Goal: Information Seeking & Learning: Learn about a topic

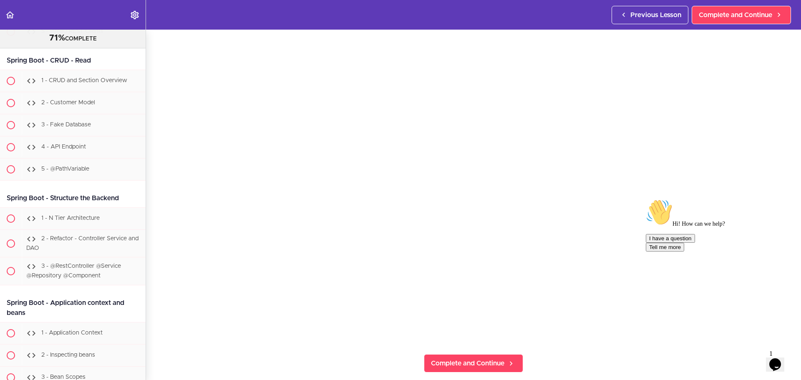
scroll to position [8575, 0]
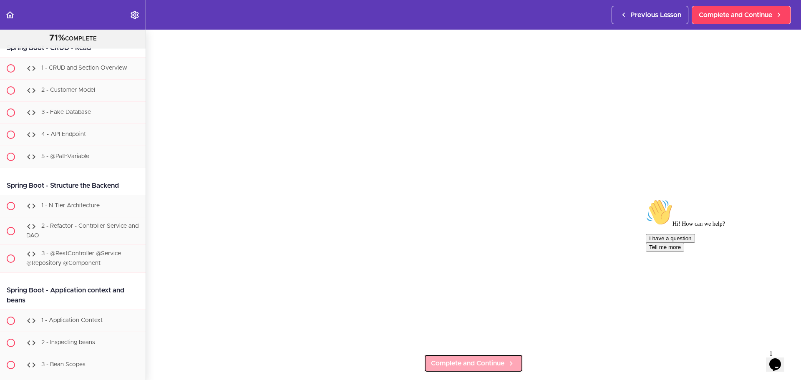
click at [513, 359] on icon at bounding box center [511, 363] width 10 height 9
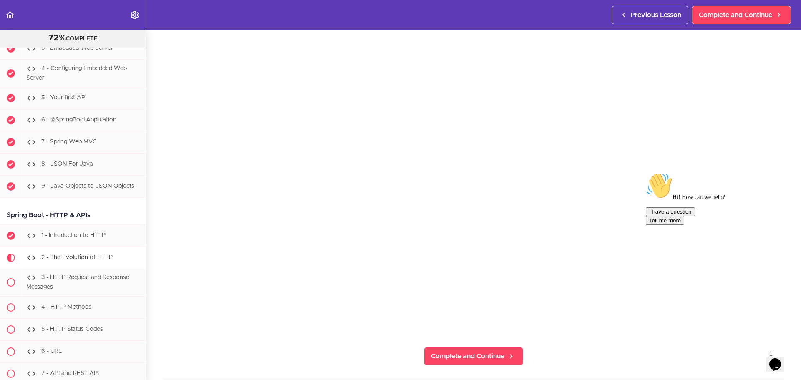
scroll to position [83, 0]
click at [646, 172] on icon "Chat attention grabber" at bounding box center [646, 172] width 0 height 0
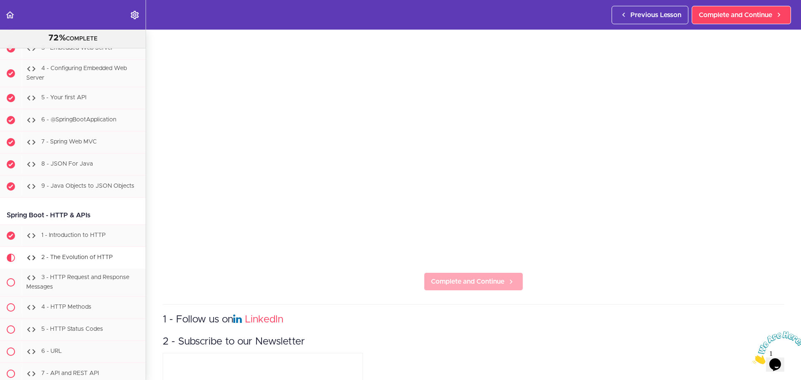
scroll to position [167, 0]
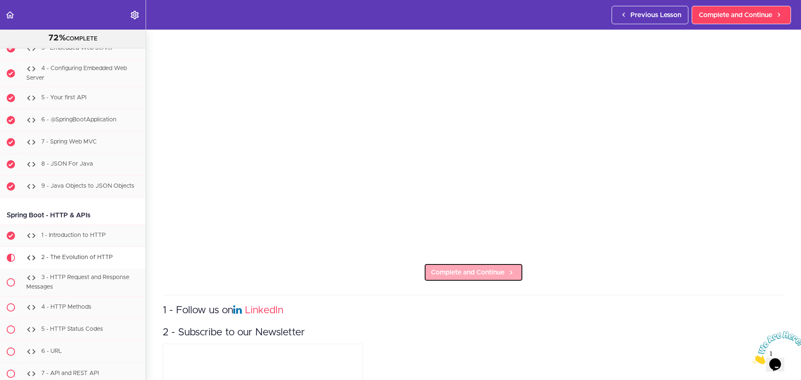
click at [469, 268] on span "Complete and Continue" at bounding box center [467, 273] width 73 height 10
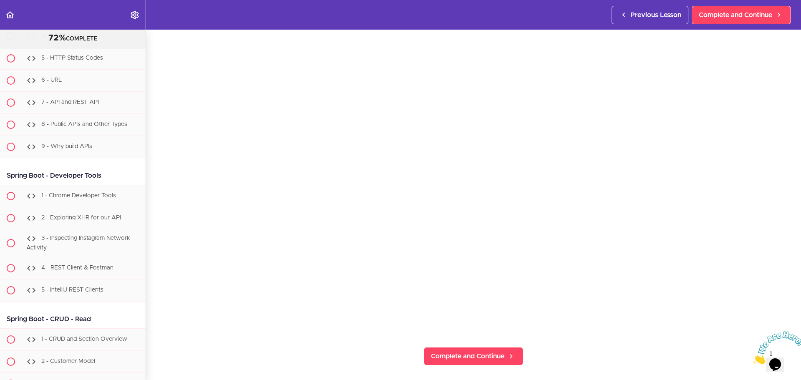
scroll to position [83, 0]
click at [474, 351] on span "Complete and Continue" at bounding box center [467, 356] width 73 height 10
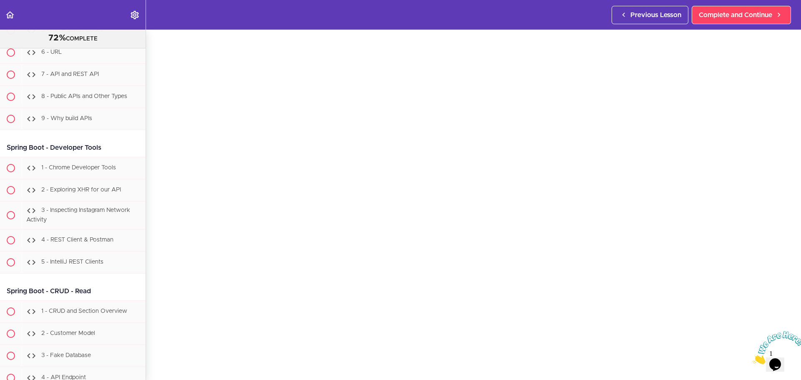
scroll to position [42, 0]
click at [753, 359] on icon "Close" at bounding box center [753, 362] width 0 height 7
click at [748, 20] on link "Complete and Continue" at bounding box center [741, 15] width 99 height 18
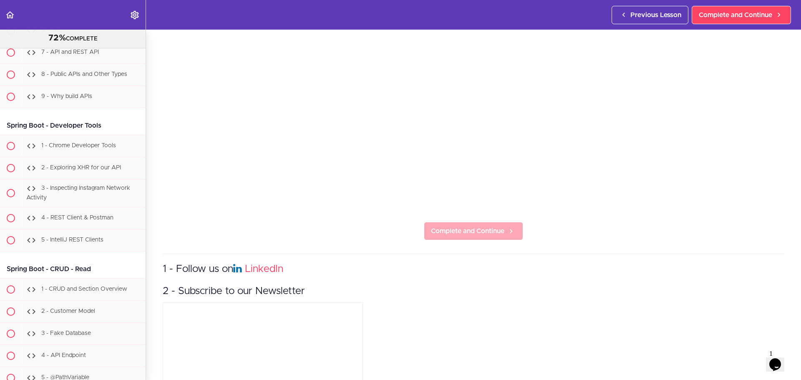
scroll to position [209, 0]
click at [473, 228] on span "Complete and Continue" at bounding box center [467, 231] width 73 height 10
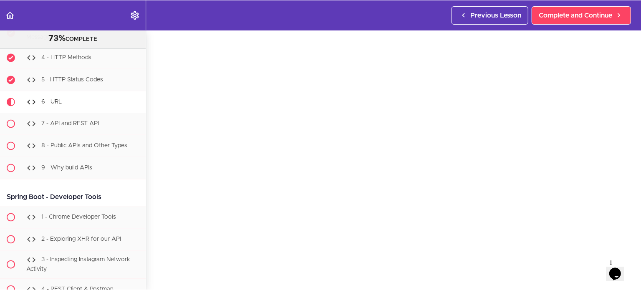
scroll to position [8283, 0]
